Goal: Task Accomplishment & Management: Use online tool/utility

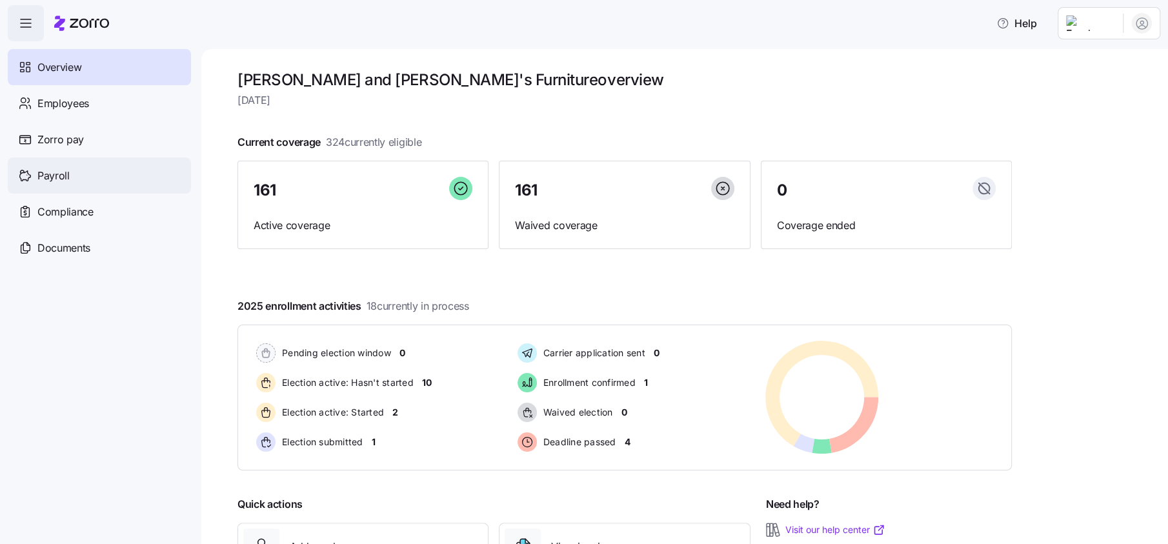
click at [78, 175] on div "Payroll" at bounding box center [99, 175] width 183 height 36
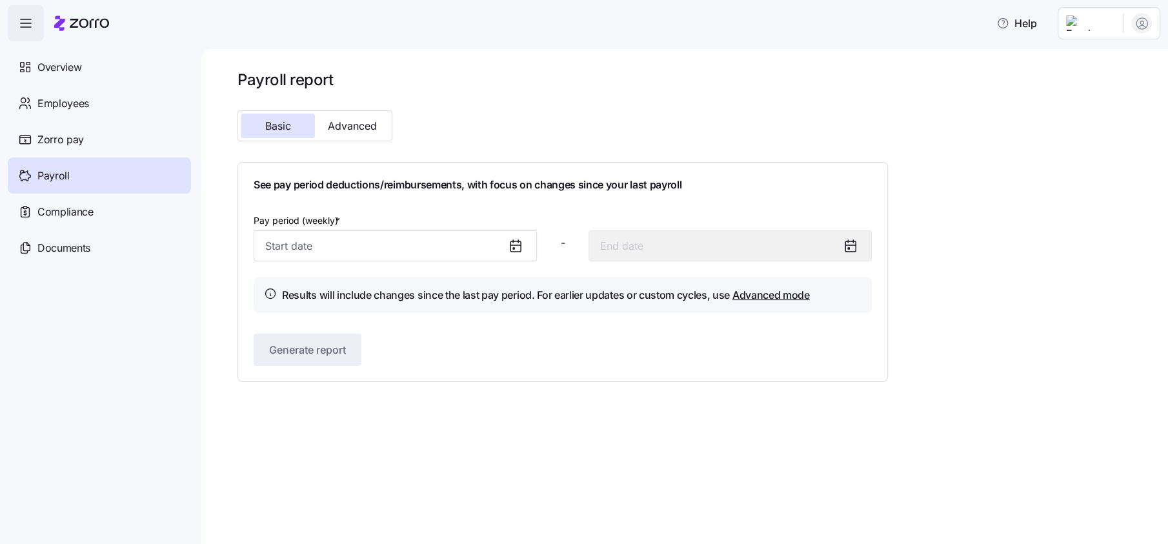
click at [513, 248] on icon at bounding box center [513, 248] width 1 height 1
click at [308, 248] on input "Pay period (weekly) *" at bounding box center [395, 245] width 283 height 31
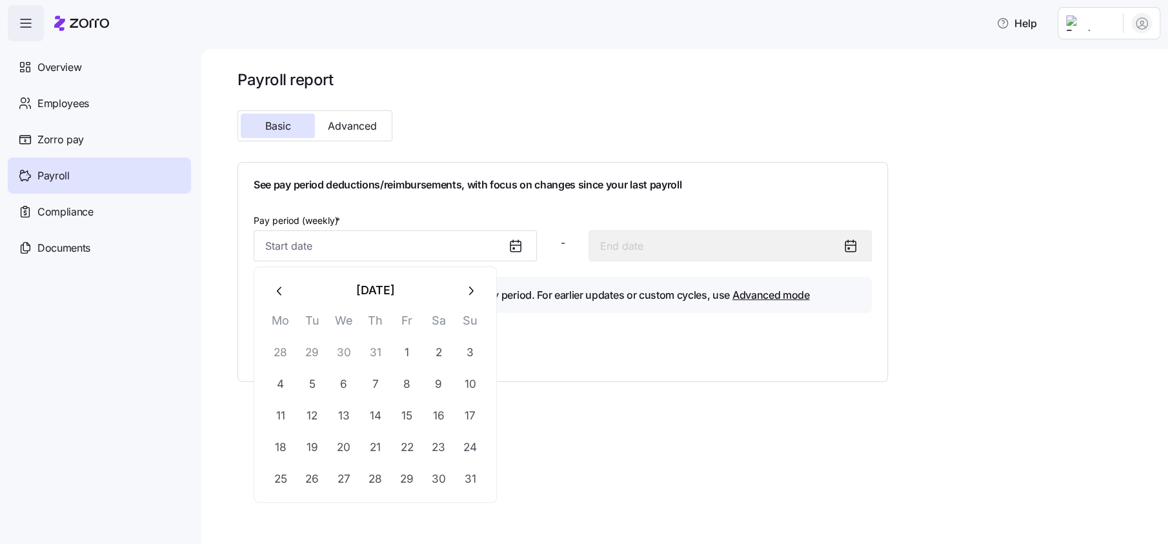
click at [272, 351] on button "28" at bounding box center [279, 352] width 31 height 31
type input "[DATE]"
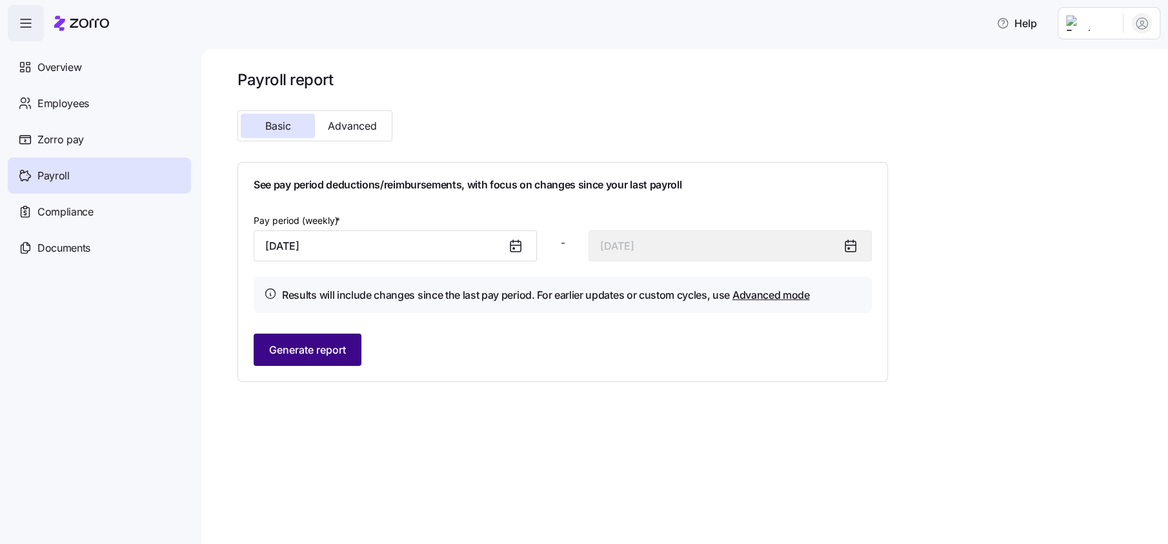
click at [334, 343] on span "Generate report" at bounding box center [307, 349] width 77 height 15
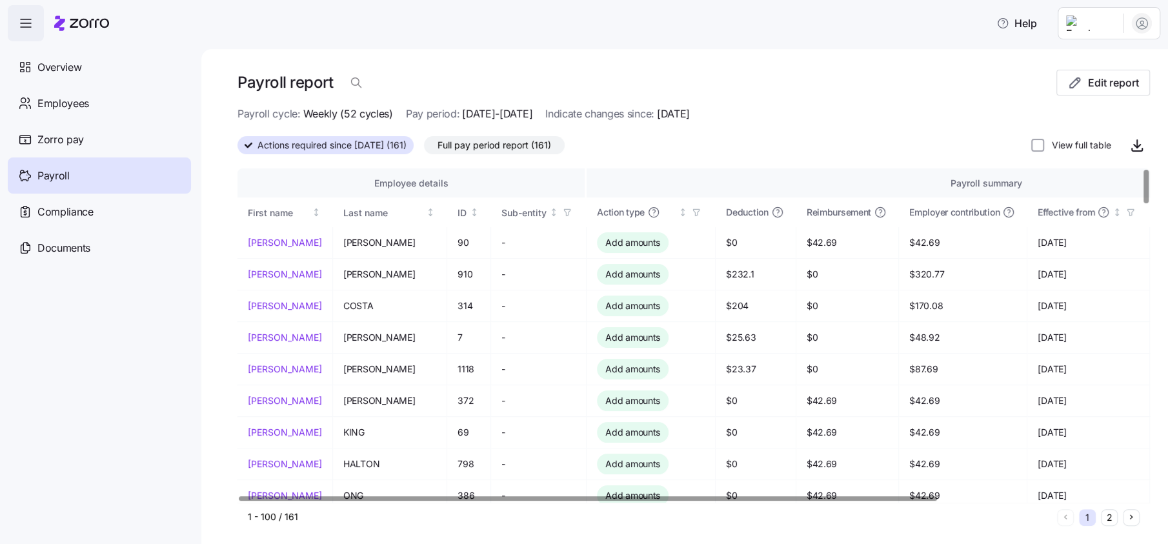
click at [842, 213] on span "Reimbursement" at bounding box center [838, 212] width 65 height 13
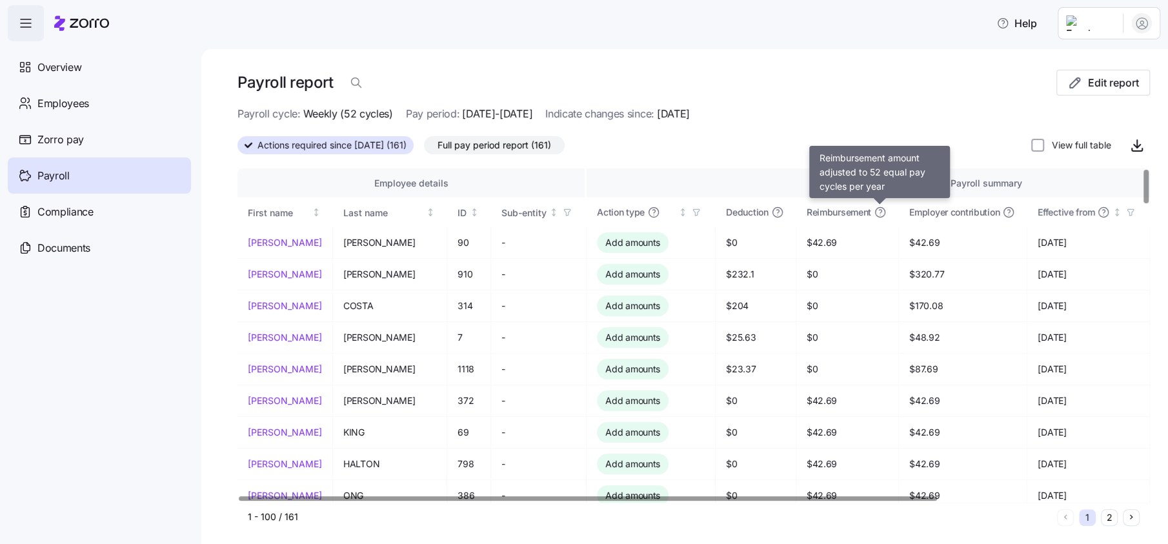
click at [881, 212] on icon at bounding box center [879, 212] width 13 height 13
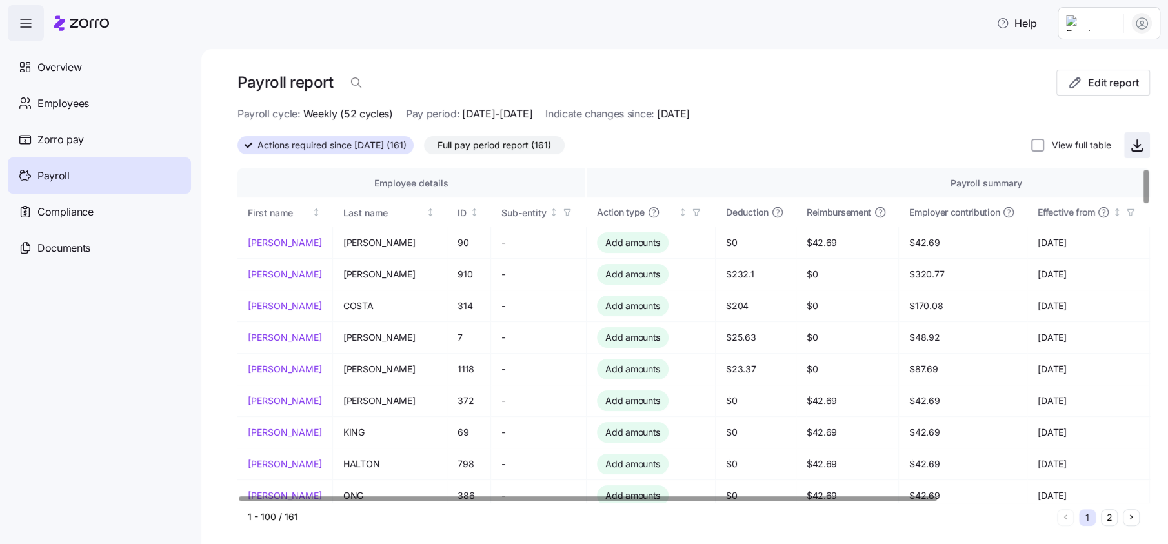
click at [1129, 143] on icon "button" at bounding box center [1136, 144] width 15 height 15
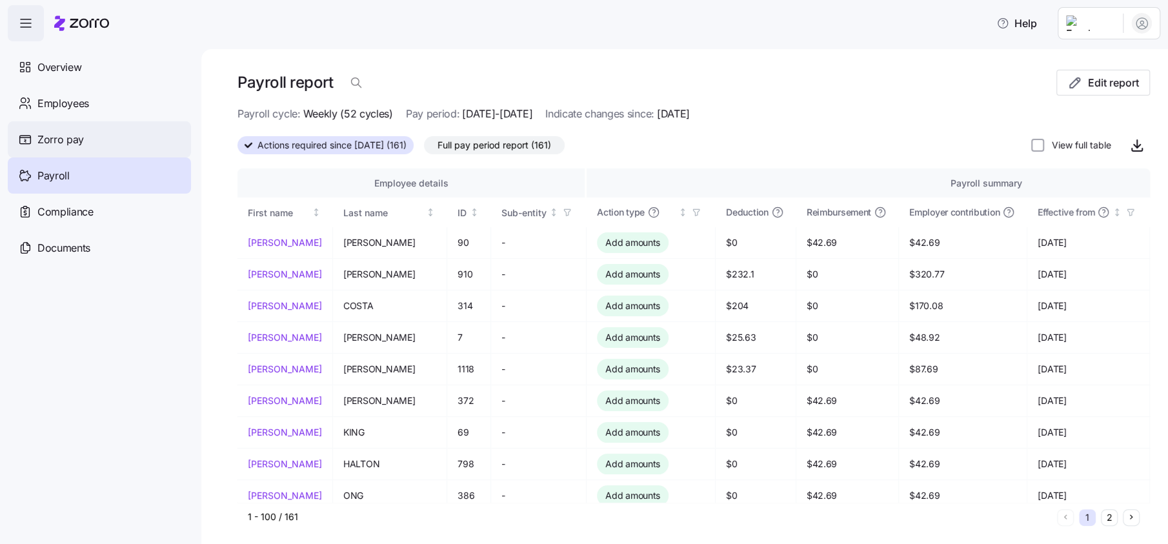
drag, startPoint x: 67, startPoint y: 97, endPoint x: 167, endPoint y: 148, distance: 112.2
click at [68, 97] on span "Employees" at bounding box center [63, 103] width 52 height 16
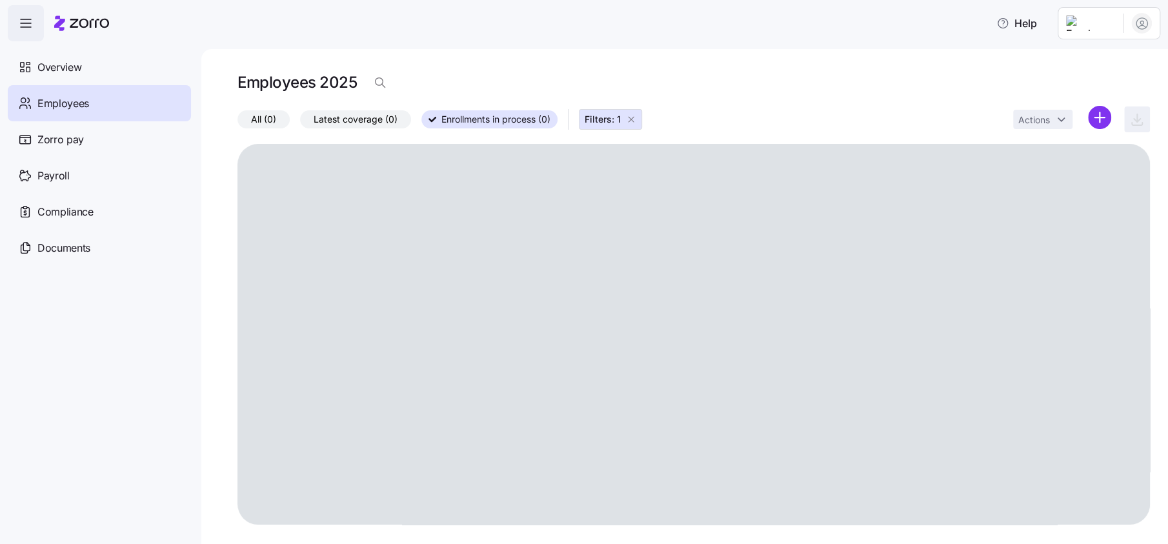
click at [272, 125] on span "All (0)" at bounding box center [263, 119] width 25 height 17
click at [237, 123] on input "All (0)" at bounding box center [237, 123] width 0 height 0
click at [632, 117] on icon "button" at bounding box center [631, 119] width 10 height 10
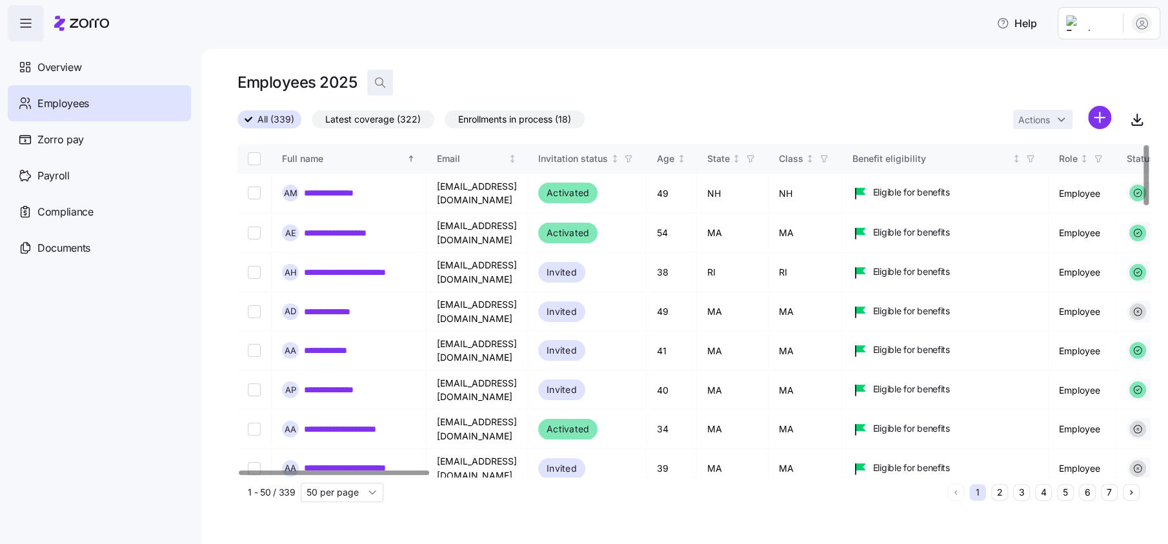
click at [385, 76] on icon "button" at bounding box center [380, 82] width 13 height 13
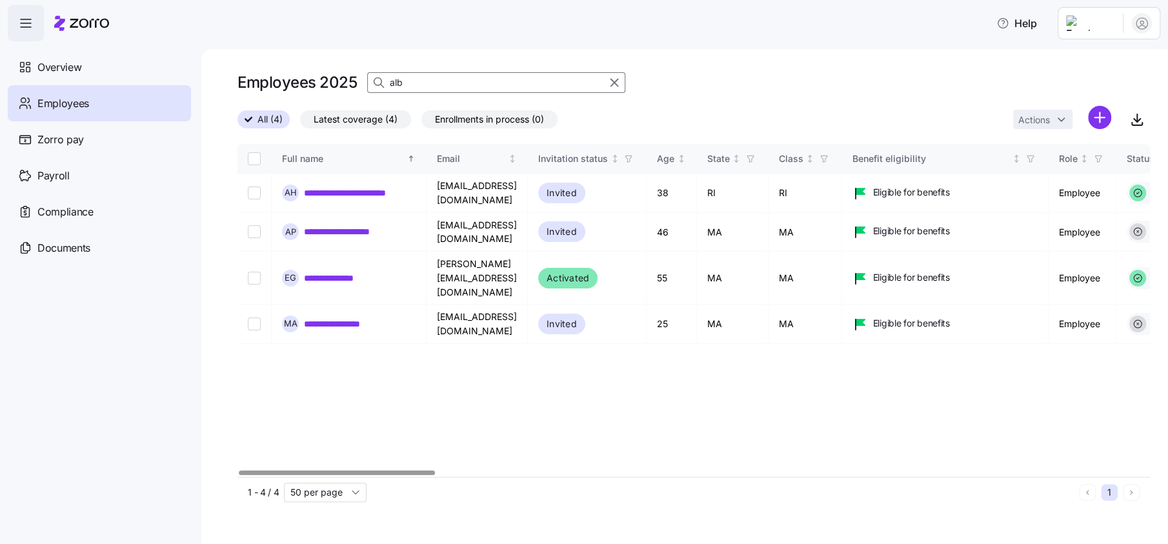
type input "alb"
click at [256, 123] on span at bounding box center [250, 119] width 13 height 8
click at [237, 123] on input "All (4)" at bounding box center [237, 123] width 0 height 0
click at [347, 121] on span "Latest coverage (4)" at bounding box center [356, 119] width 84 height 17
click at [300, 123] on input "Latest coverage (4)" at bounding box center [300, 123] width 0 height 0
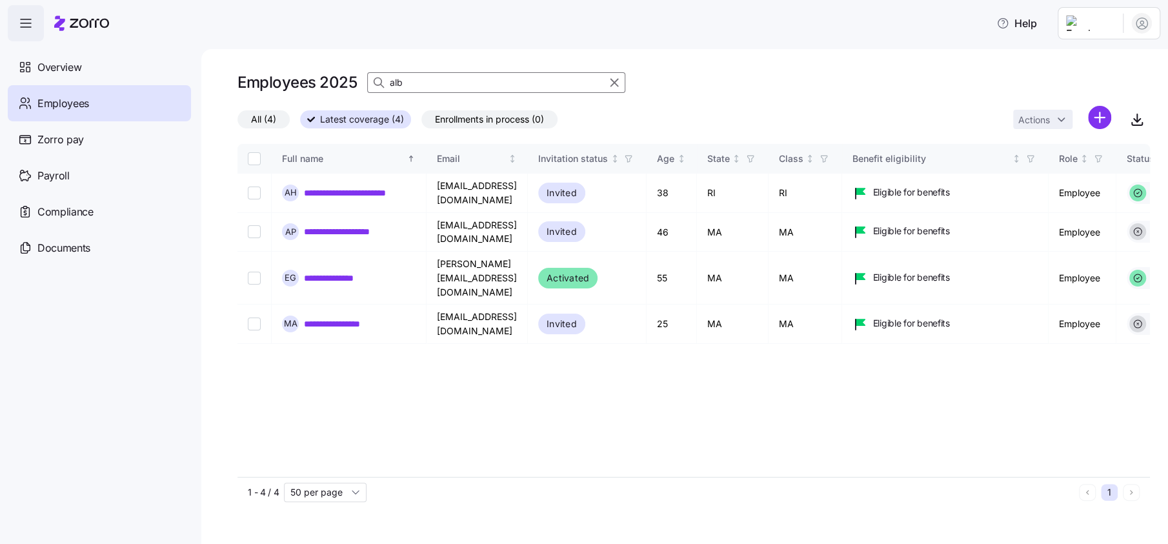
click at [61, 99] on span "Employees" at bounding box center [63, 103] width 52 height 16
click at [615, 81] on icon "button" at bounding box center [614, 82] width 7 height 7
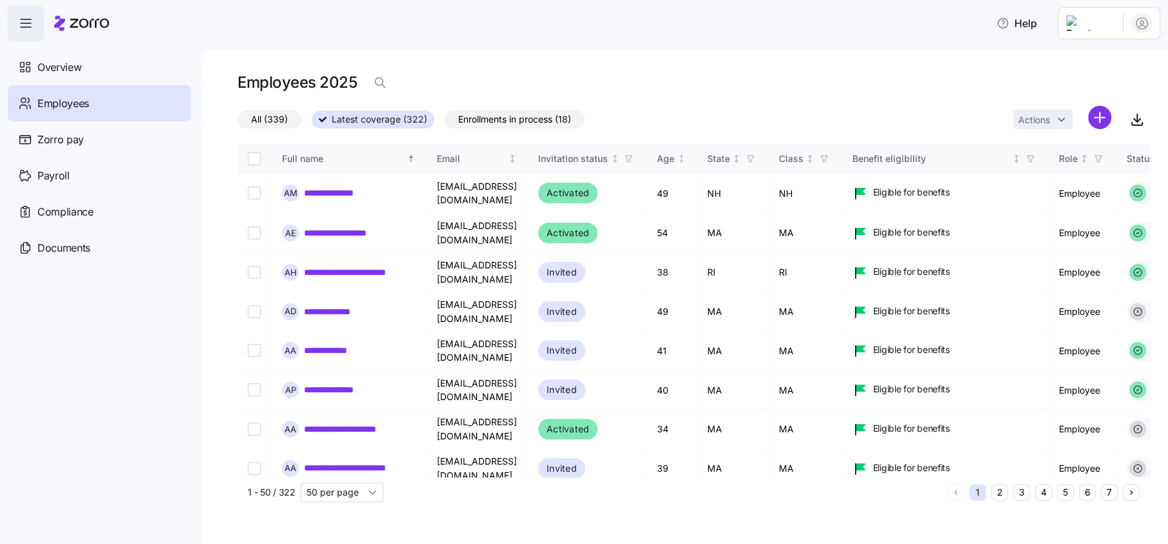
click at [281, 119] on span "All (339)" at bounding box center [269, 119] width 37 height 17
click at [237, 123] on input "All (339)" at bounding box center [237, 123] width 0 height 0
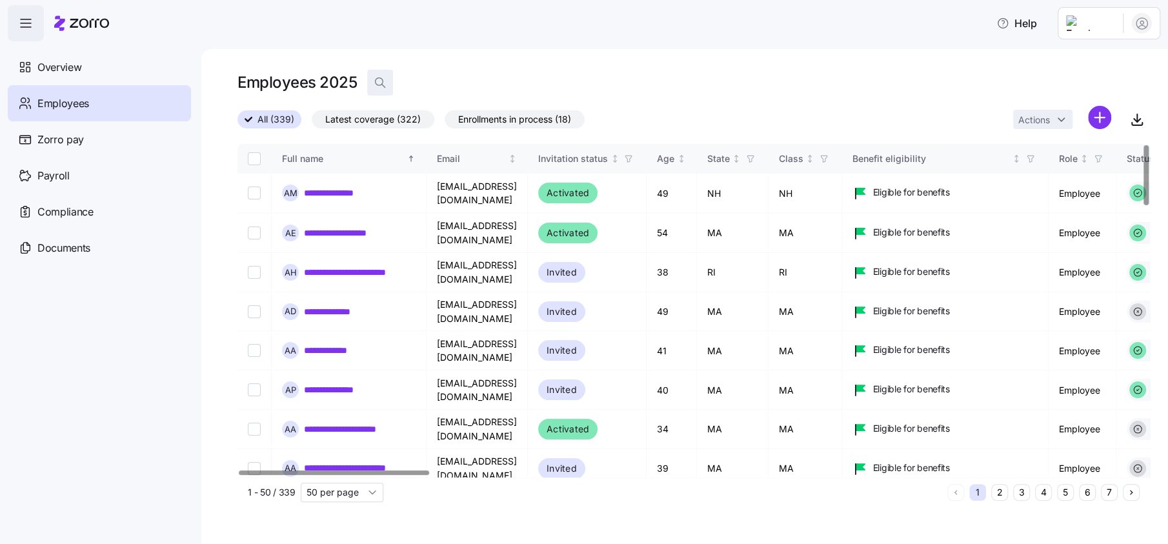
click at [386, 85] on span "button" at bounding box center [380, 82] width 25 height 25
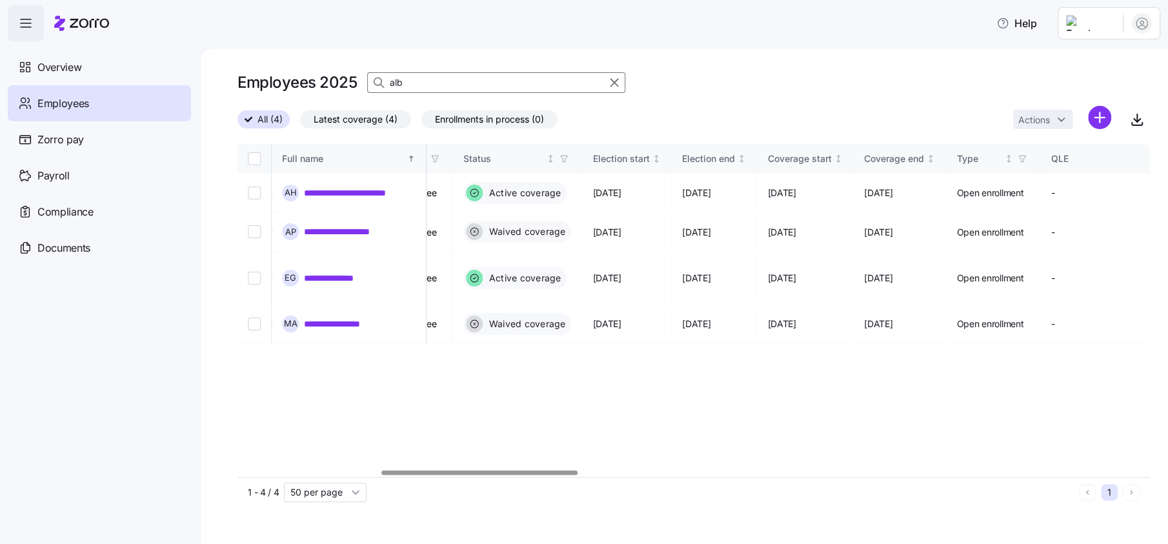
click at [566, 474] on div at bounding box center [479, 472] width 196 height 5
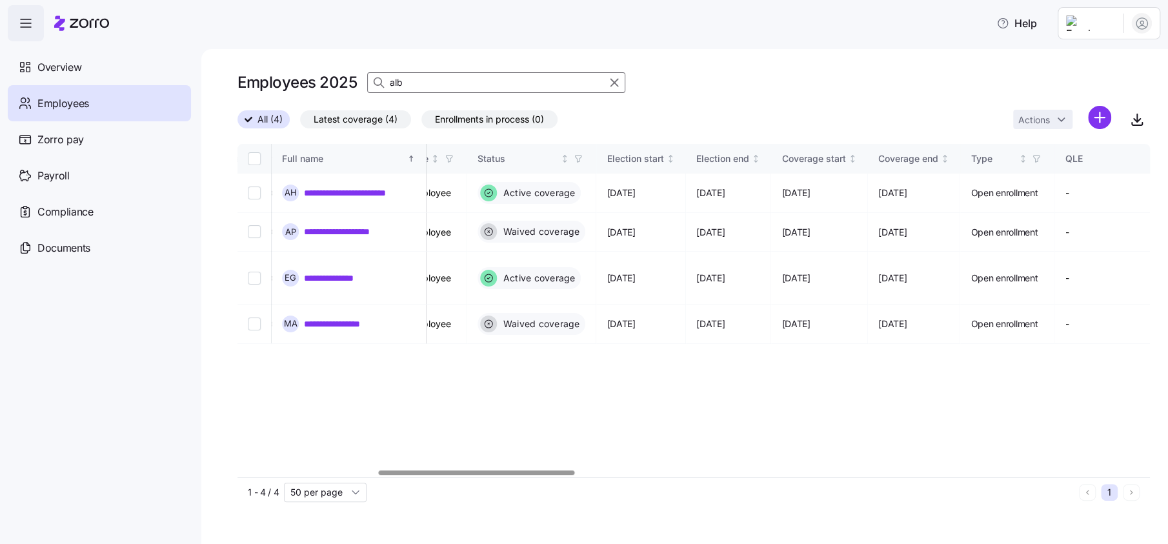
type input "alb"
drag, startPoint x: 35, startPoint y: 180, endPoint x: 60, endPoint y: 181, distance: 24.5
click at [35, 180] on div "Payroll" at bounding box center [99, 175] width 183 height 36
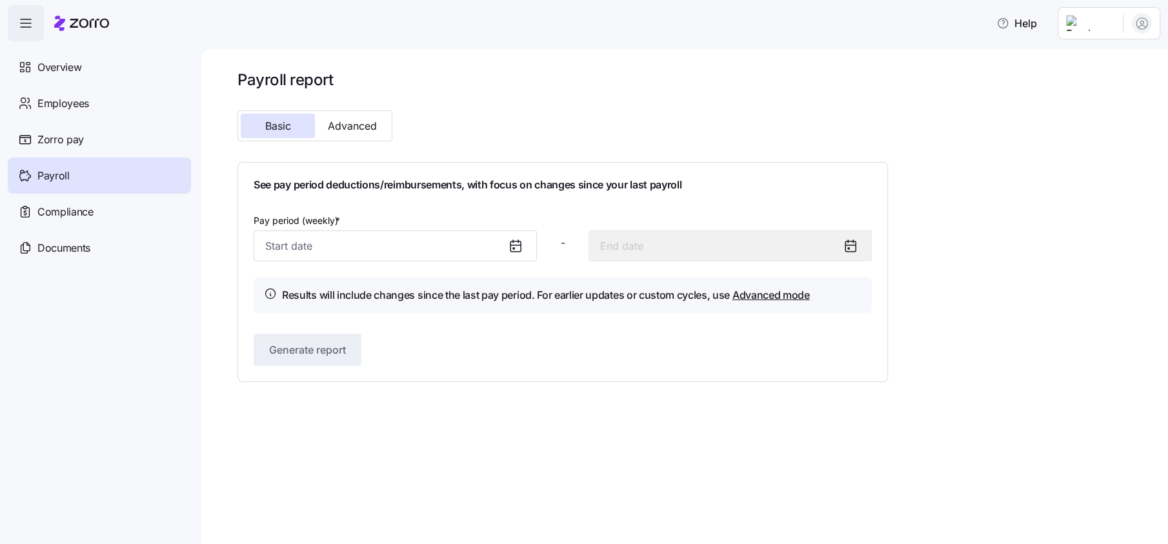
click at [519, 241] on icon at bounding box center [515, 246] width 10 height 10
click at [319, 257] on input "Pay period (weekly) *" at bounding box center [395, 245] width 283 height 31
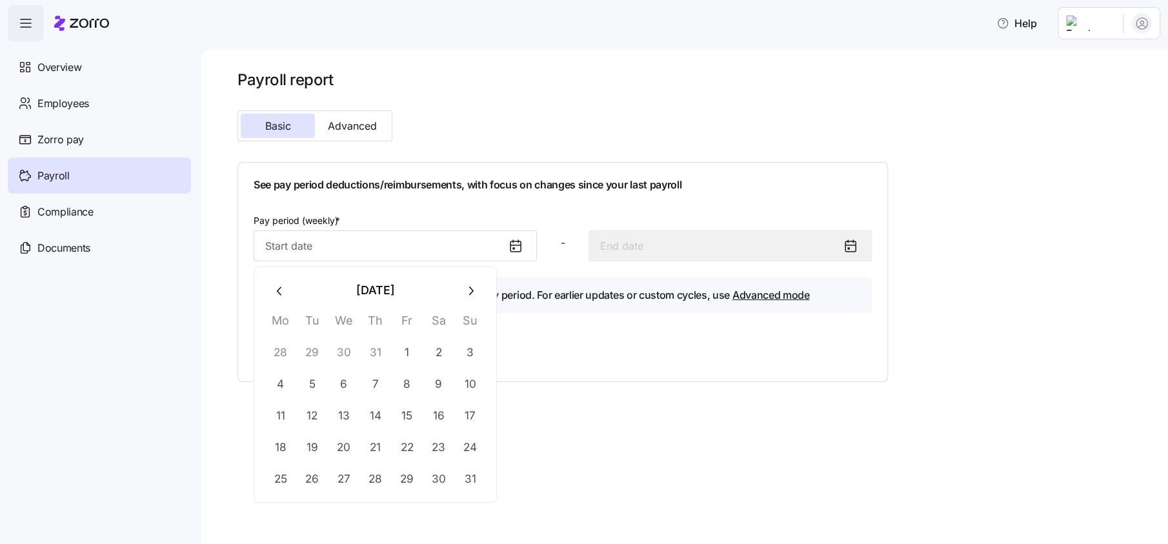
click at [318, 356] on button "29" at bounding box center [311, 352] width 31 height 31
type input "[DATE]"
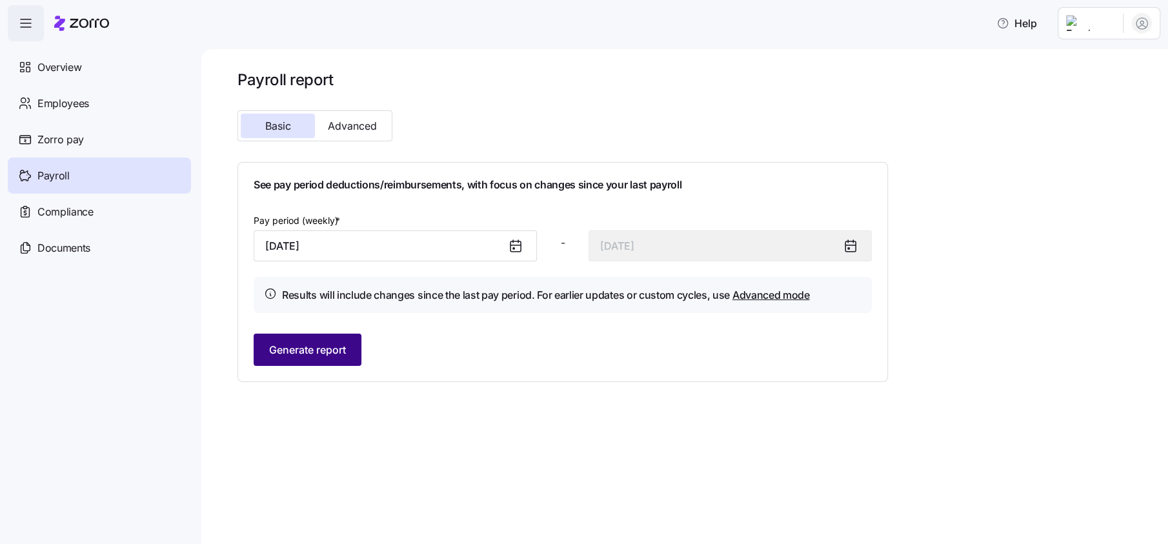
click at [315, 355] on span "Generate report" at bounding box center [307, 349] width 77 height 15
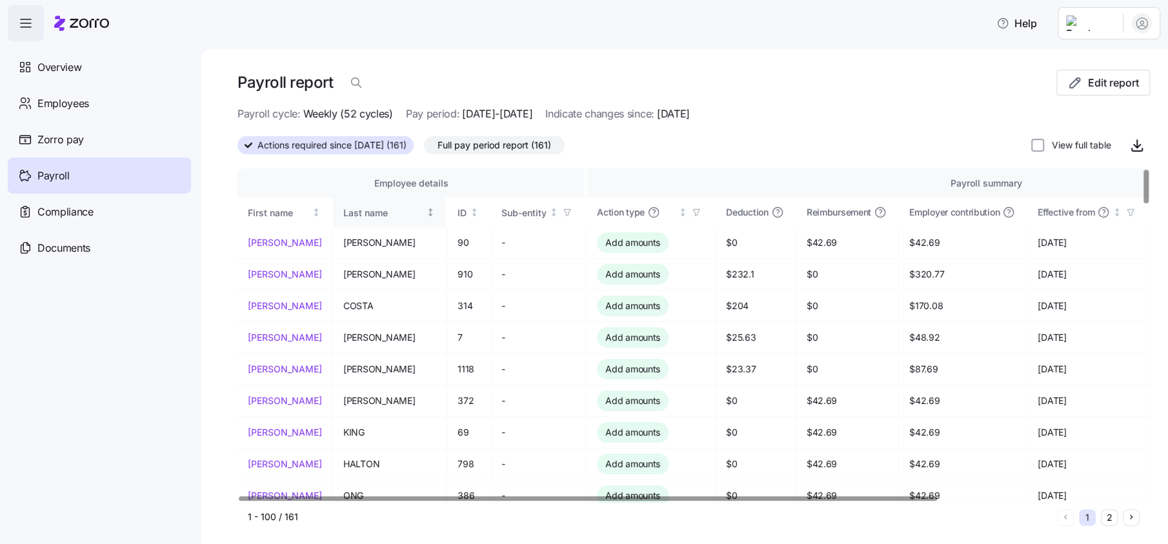
drag, startPoint x: 357, startPoint y: 206, endPoint x: 351, endPoint y: 210, distance: 7.4
click at [357, 206] on div "Last name" at bounding box center [383, 213] width 81 height 14
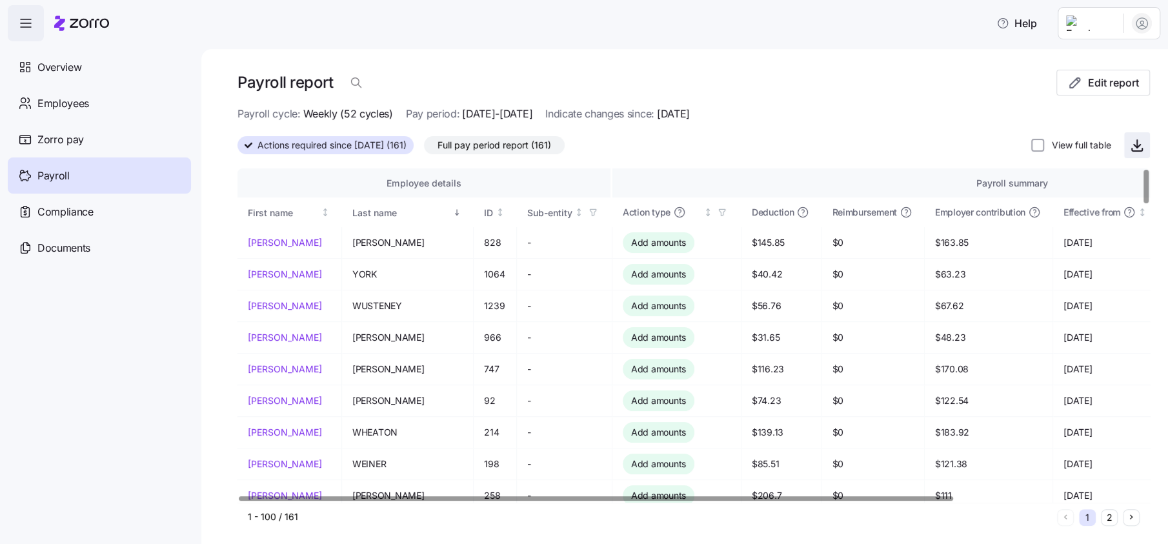
click at [1129, 146] on icon "button" at bounding box center [1136, 144] width 15 height 15
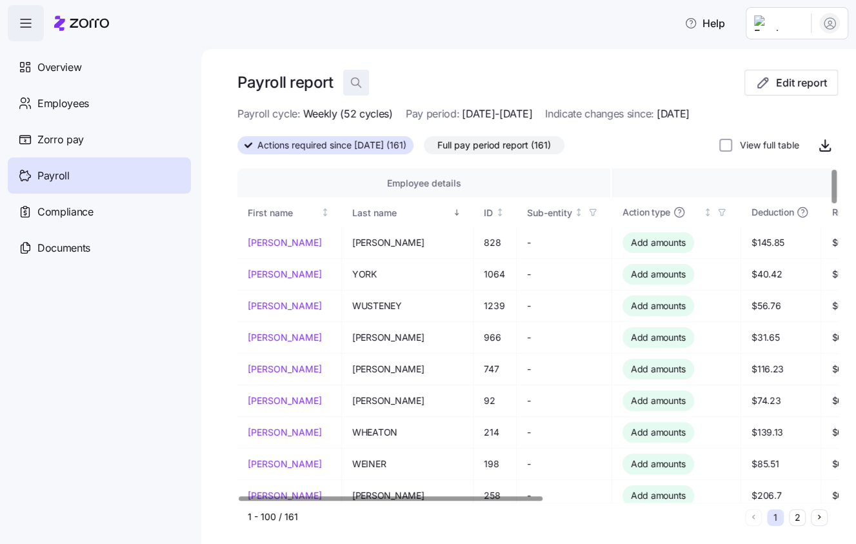
click at [361, 85] on icon "button" at bounding box center [356, 82] width 13 height 13
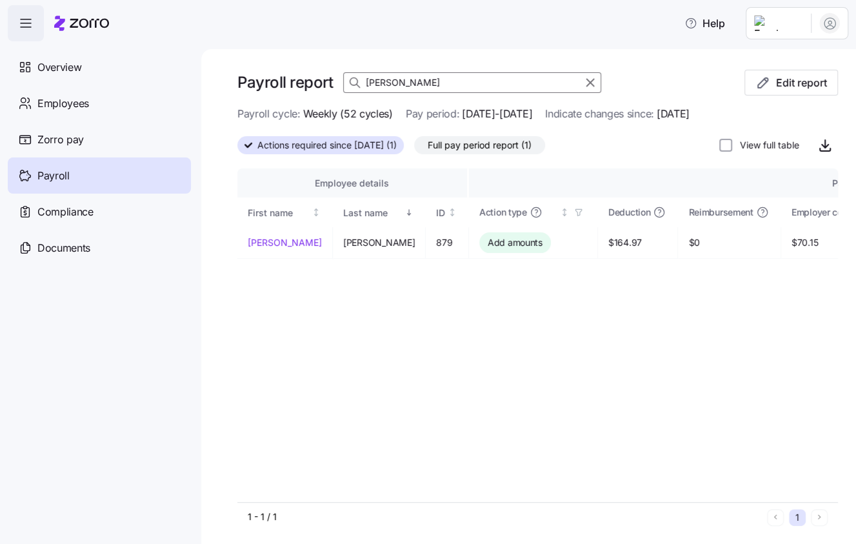
type input "[PERSON_NAME]"
